Goal: Information Seeking & Learning: Learn about a topic

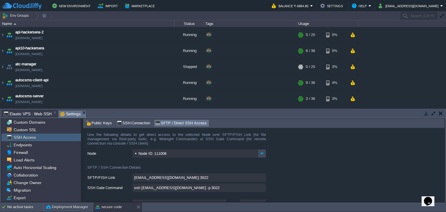
scroll to position [274, 0]
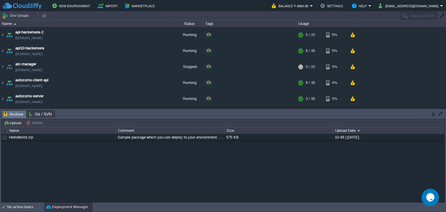
click at [72, 110] on div "Tasks Activity Log Archive Git / SVN Upload Delete Deploy to ... Custom applica…" at bounding box center [223, 156] width 446 height 94
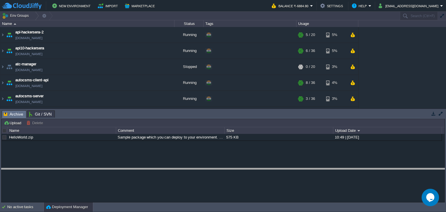
drag, startPoint x: 72, startPoint y: 112, endPoint x: 80, endPoint y: 170, distance: 58.6
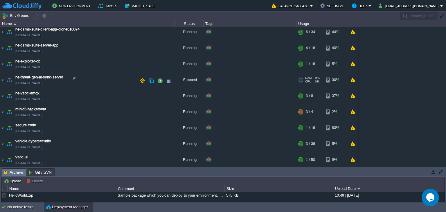
scroll to position [194, 0]
click at [4, 60] on img at bounding box center [2, 64] width 5 height 16
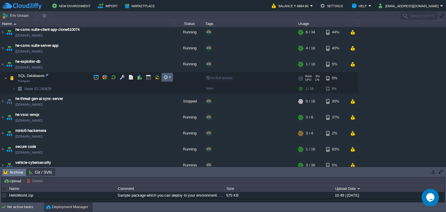
click at [165, 79] on button "button" at bounding box center [165, 77] width 5 height 5
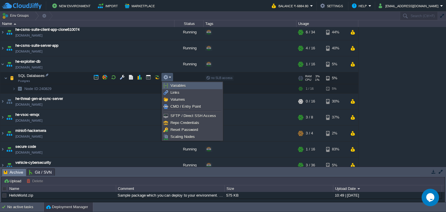
click at [173, 83] on link "Variables" at bounding box center [193, 86] width 60 height 6
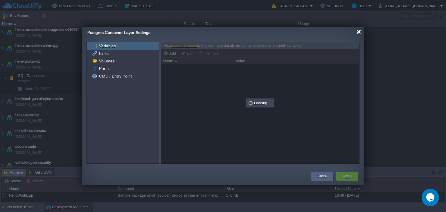
click at [357, 32] on div at bounding box center [359, 32] width 4 height 4
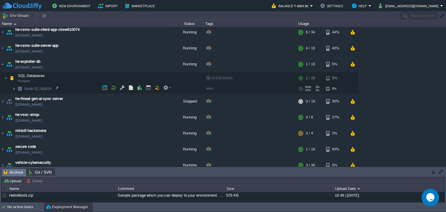
click at [14, 86] on img at bounding box center [13, 88] width 3 height 9
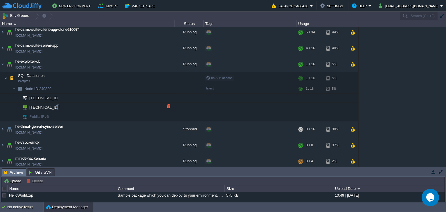
click at [61, 105] on td "[TECHNICAL_ID]" at bounding box center [87, 107] width 174 height 9
click at [58, 106] on div at bounding box center [57, 106] width 5 height 5
click at [167, 74] on td at bounding box center [168, 77] width 12 height 9
click at [172, 81] on td at bounding box center [168, 77] width 12 height 9
click at [170, 77] on em at bounding box center [167, 77] width 8 height 5
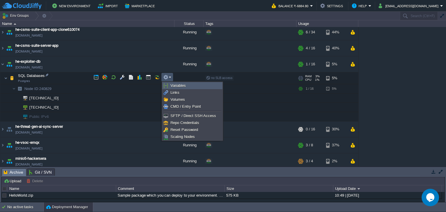
click at [174, 83] on link "Variables" at bounding box center [193, 86] width 60 height 6
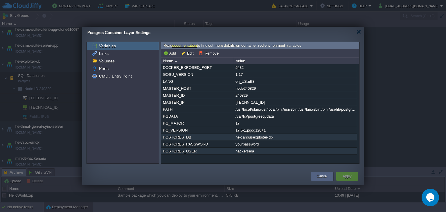
drag, startPoint x: 174, startPoint y: 137, endPoint x: 270, endPoint y: 155, distance: 97.3
click at [270, 155] on div "DOCKER_EXPOSED_PORT 5432 GOSU_VERSION 1.17 LANG en_US.utf8 MASTER_HOST node2408…" at bounding box center [259, 109] width 196 height 91
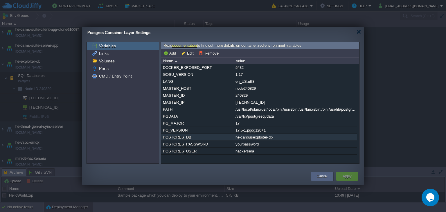
click at [262, 136] on div "he-canbusexploiter-db" at bounding box center [295, 137] width 123 height 7
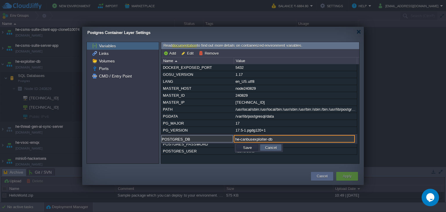
click at [271, 145] on button "Cancel" at bounding box center [271, 147] width 15 height 5
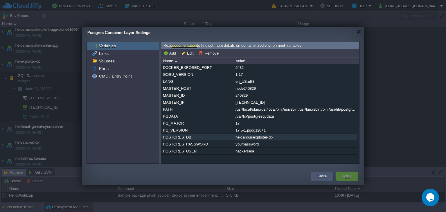
click at [318, 179] on div "Cancel" at bounding box center [323, 176] width 14 height 9
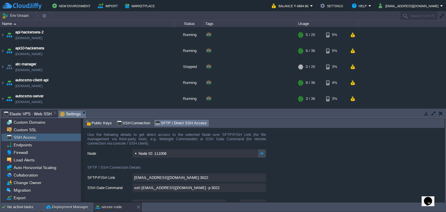
scroll to position [274, 0]
